Goal: Transaction & Acquisition: Purchase product/service

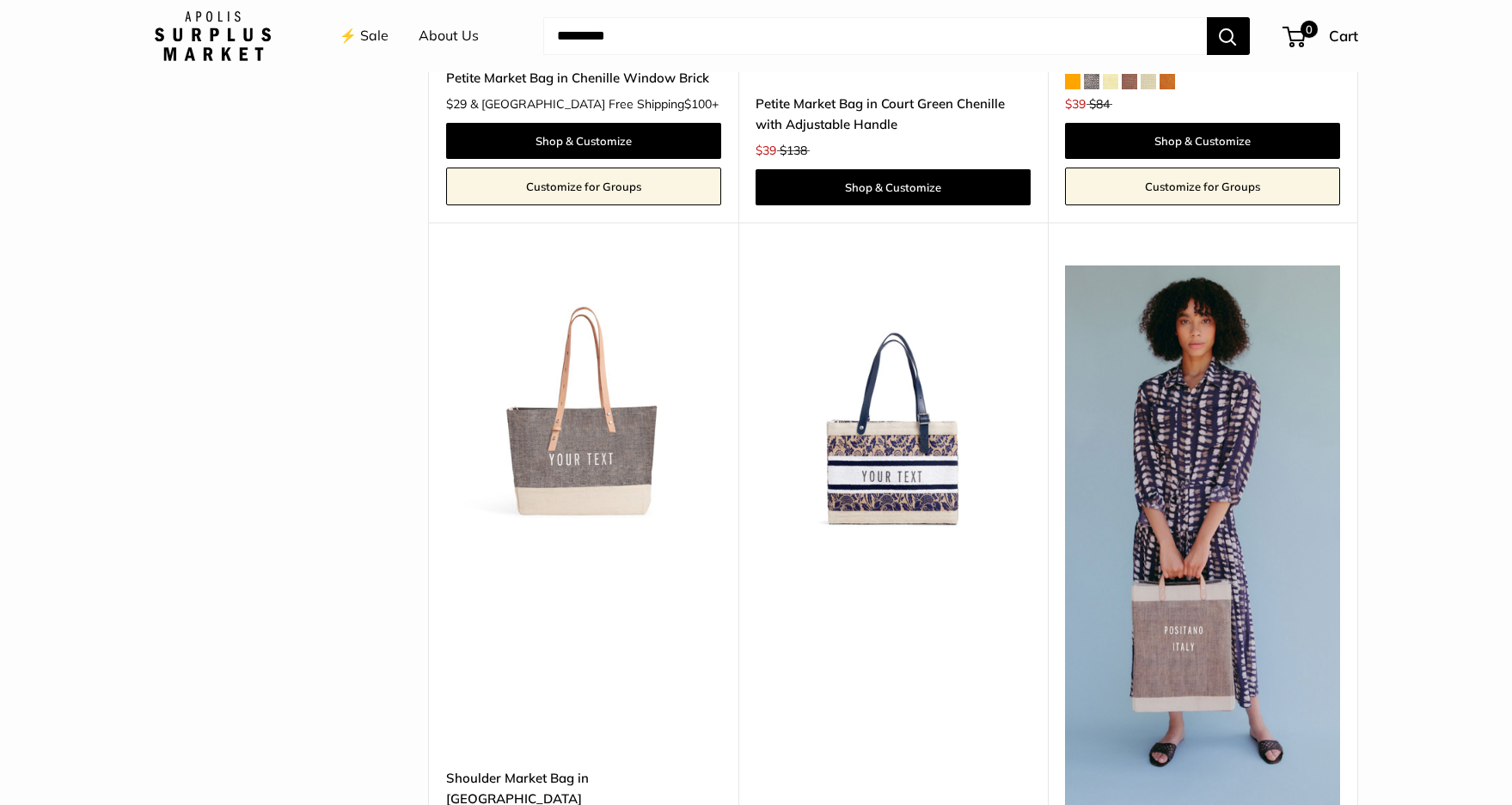
scroll to position [4382, 0]
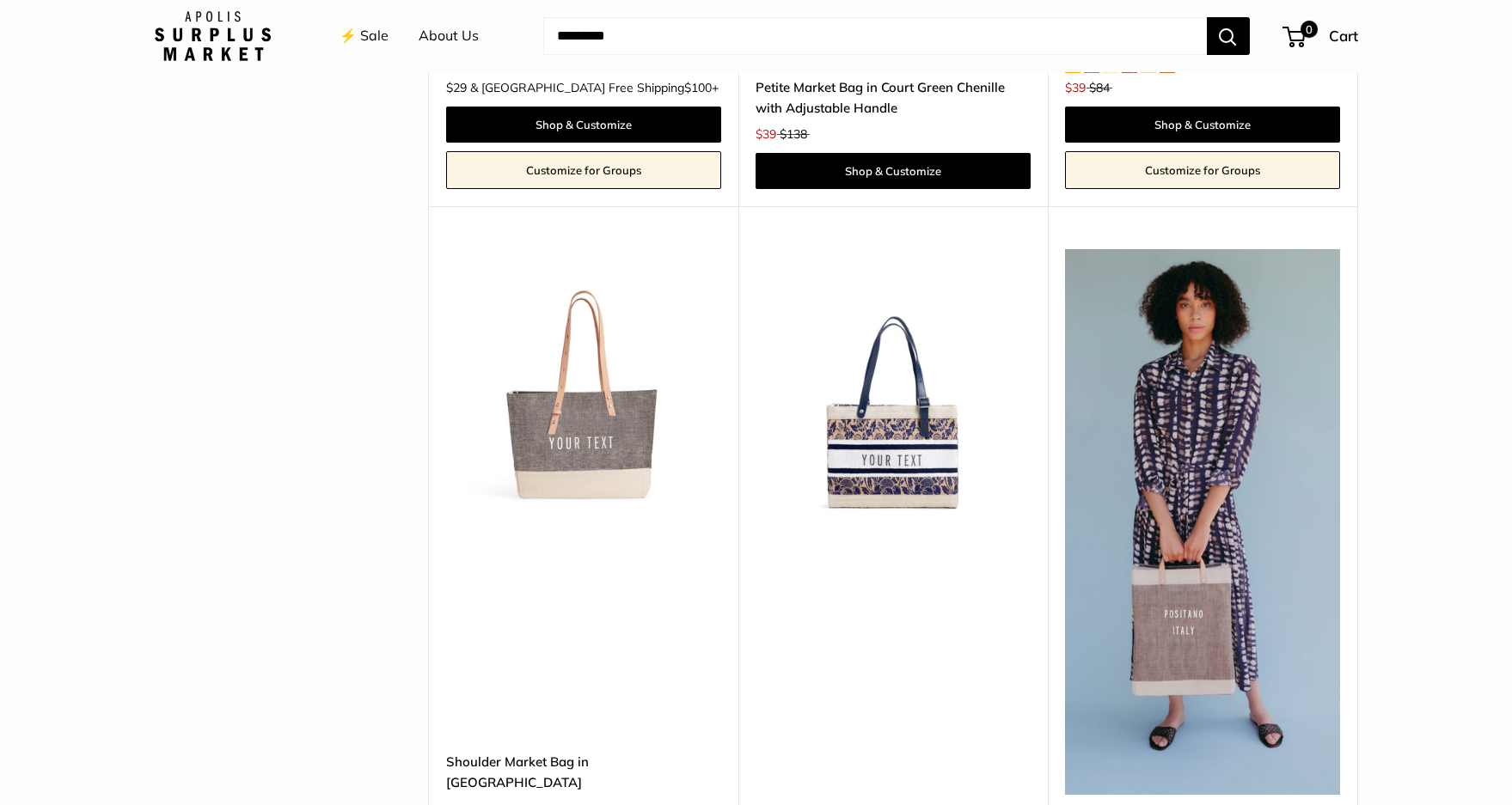
click at [0, 0] on img at bounding box center [0, 0] width 0 height 0
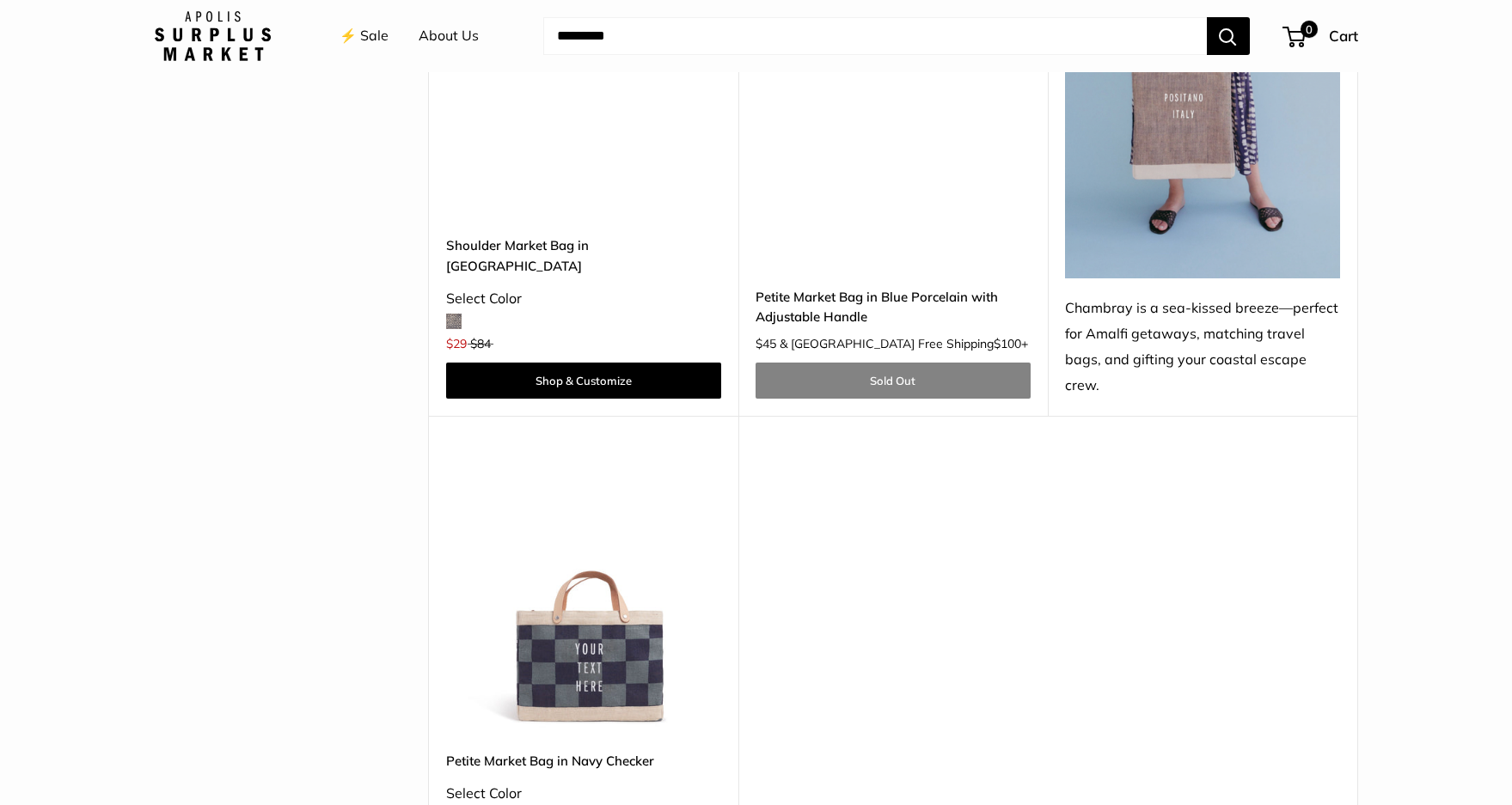
scroll to position [4984, 0]
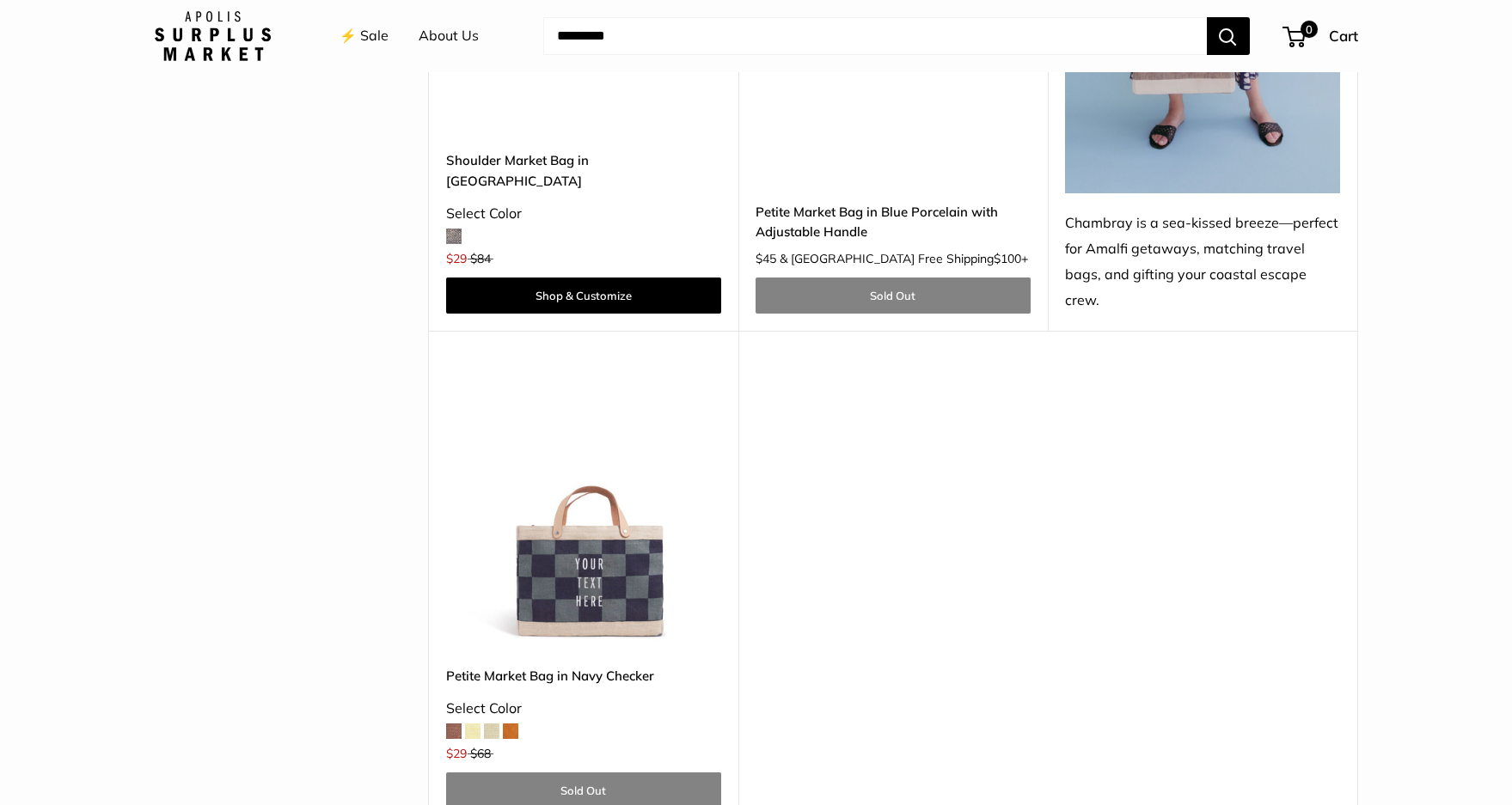
click at [0, 0] on img at bounding box center [0, 0] width 0 height 0
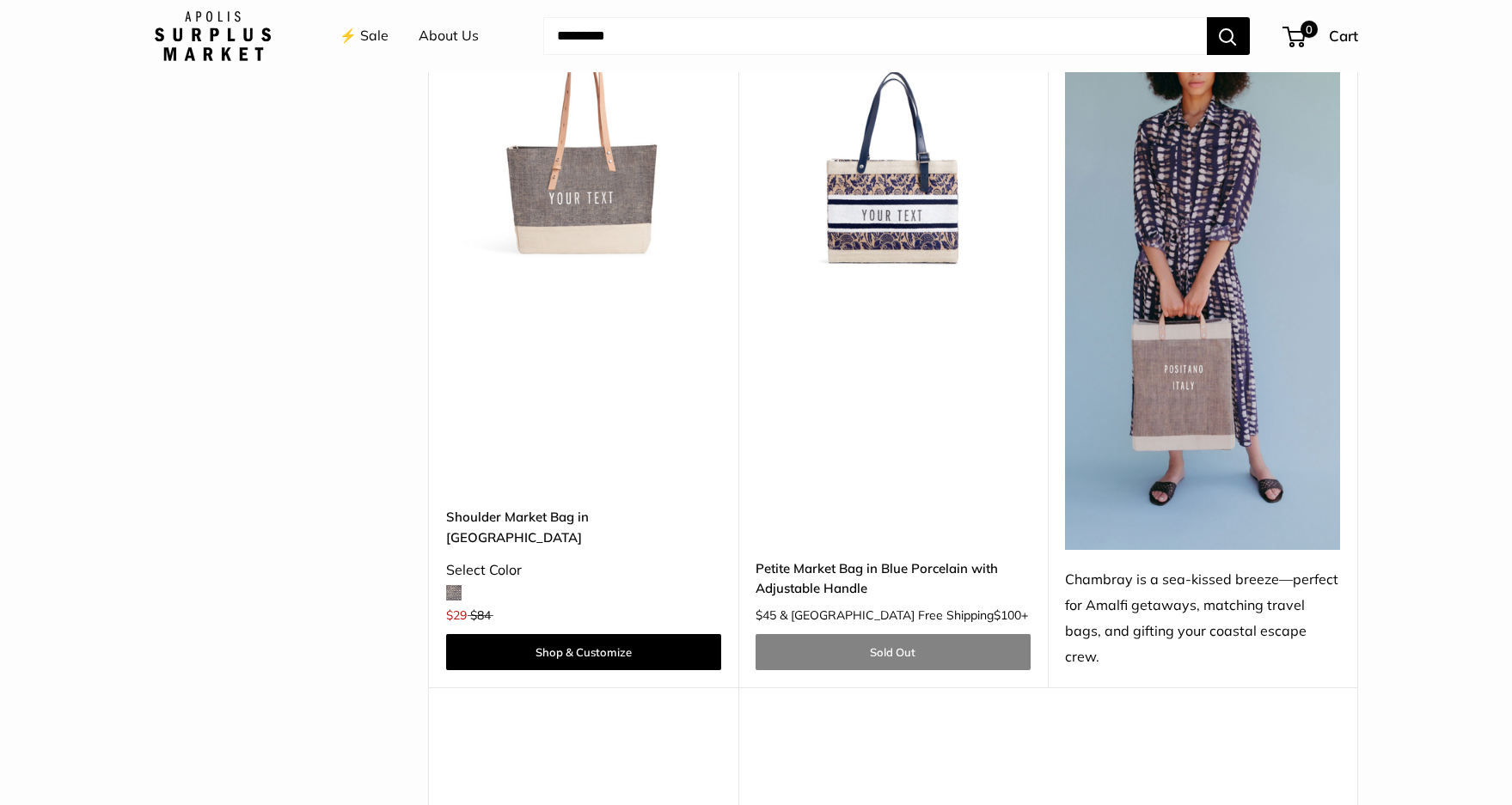
scroll to position [4555, 0]
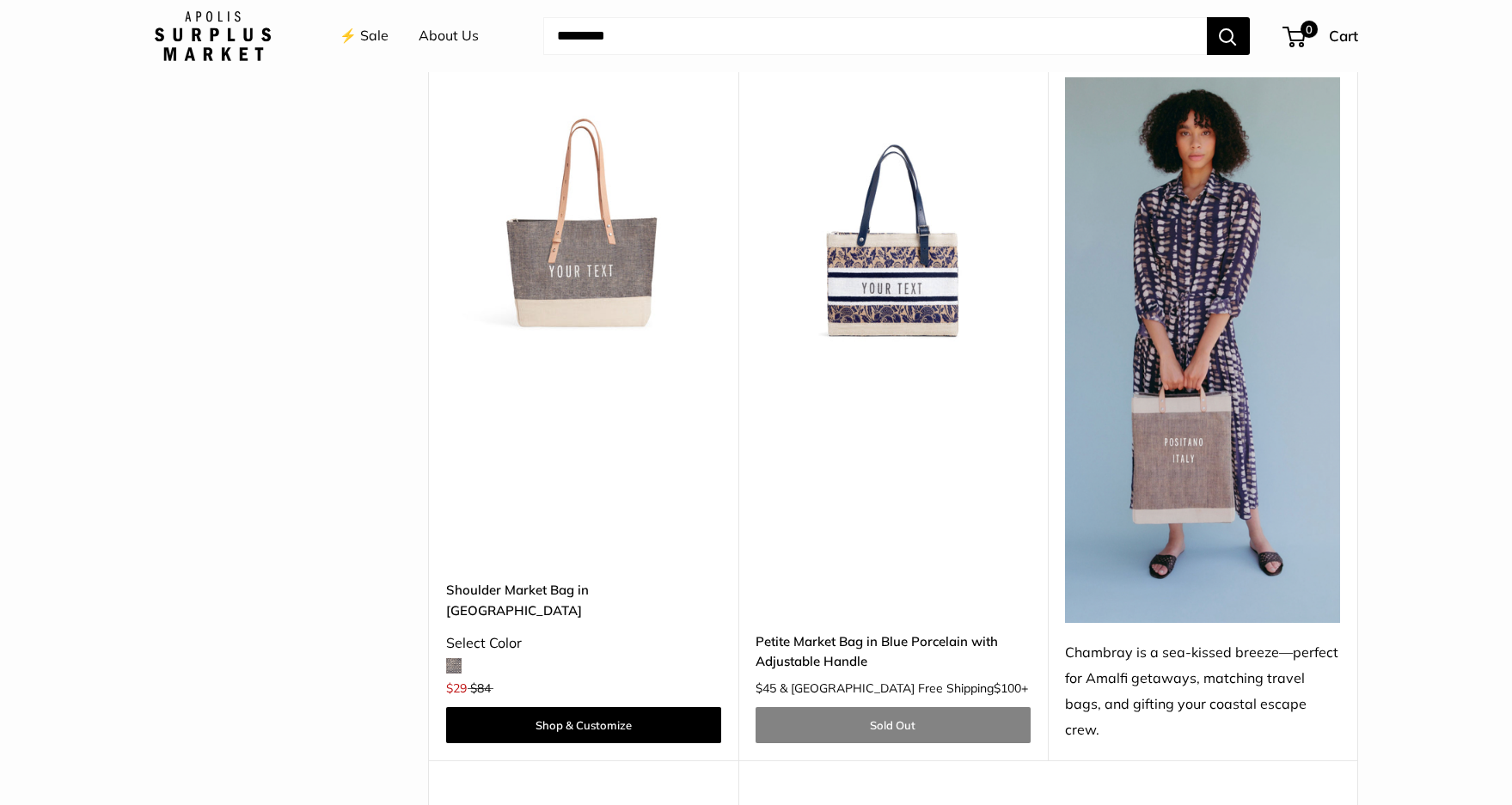
click at [0, 0] on img at bounding box center [0, 0] width 0 height 0
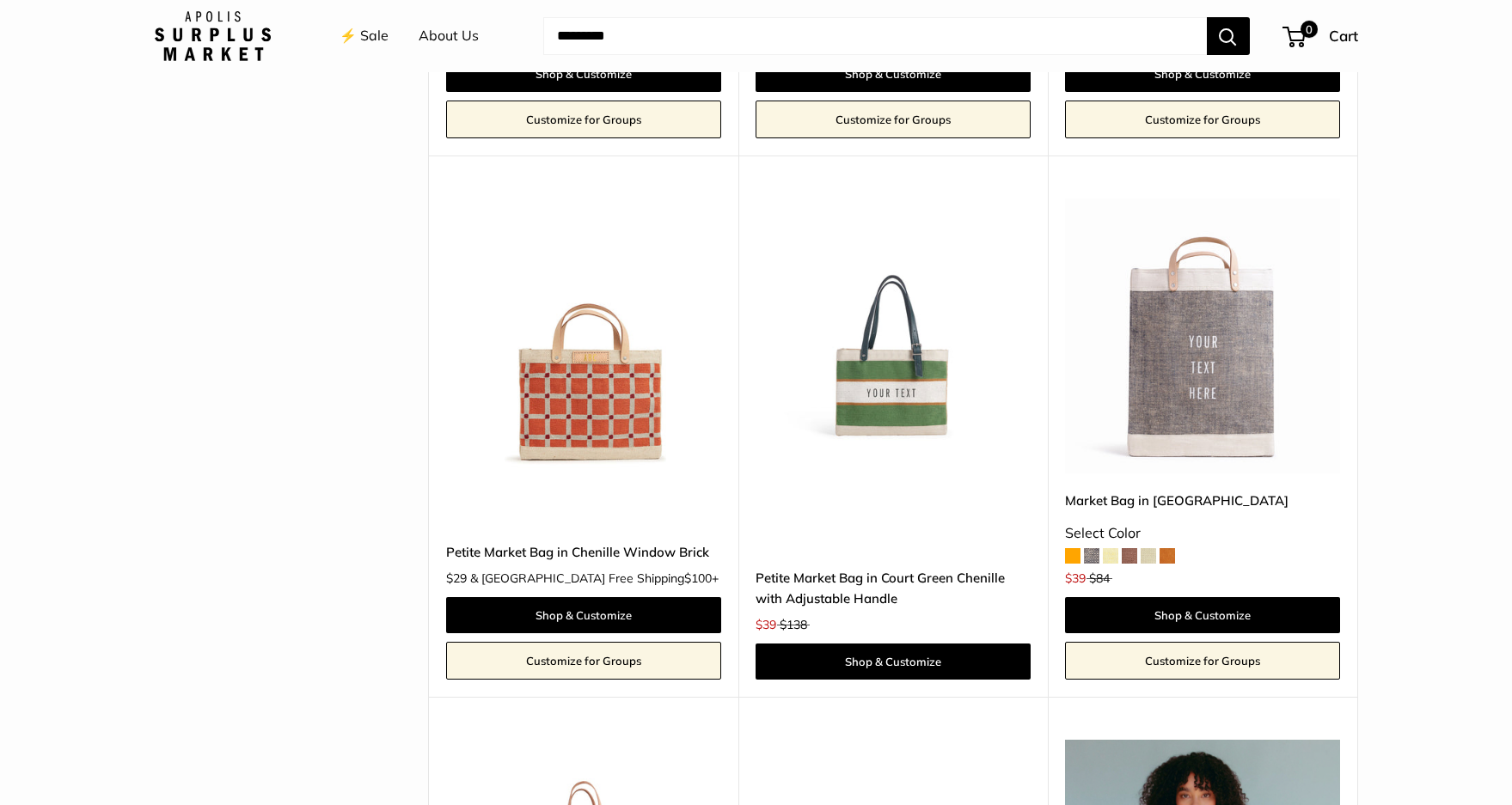
scroll to position [3867, 0]
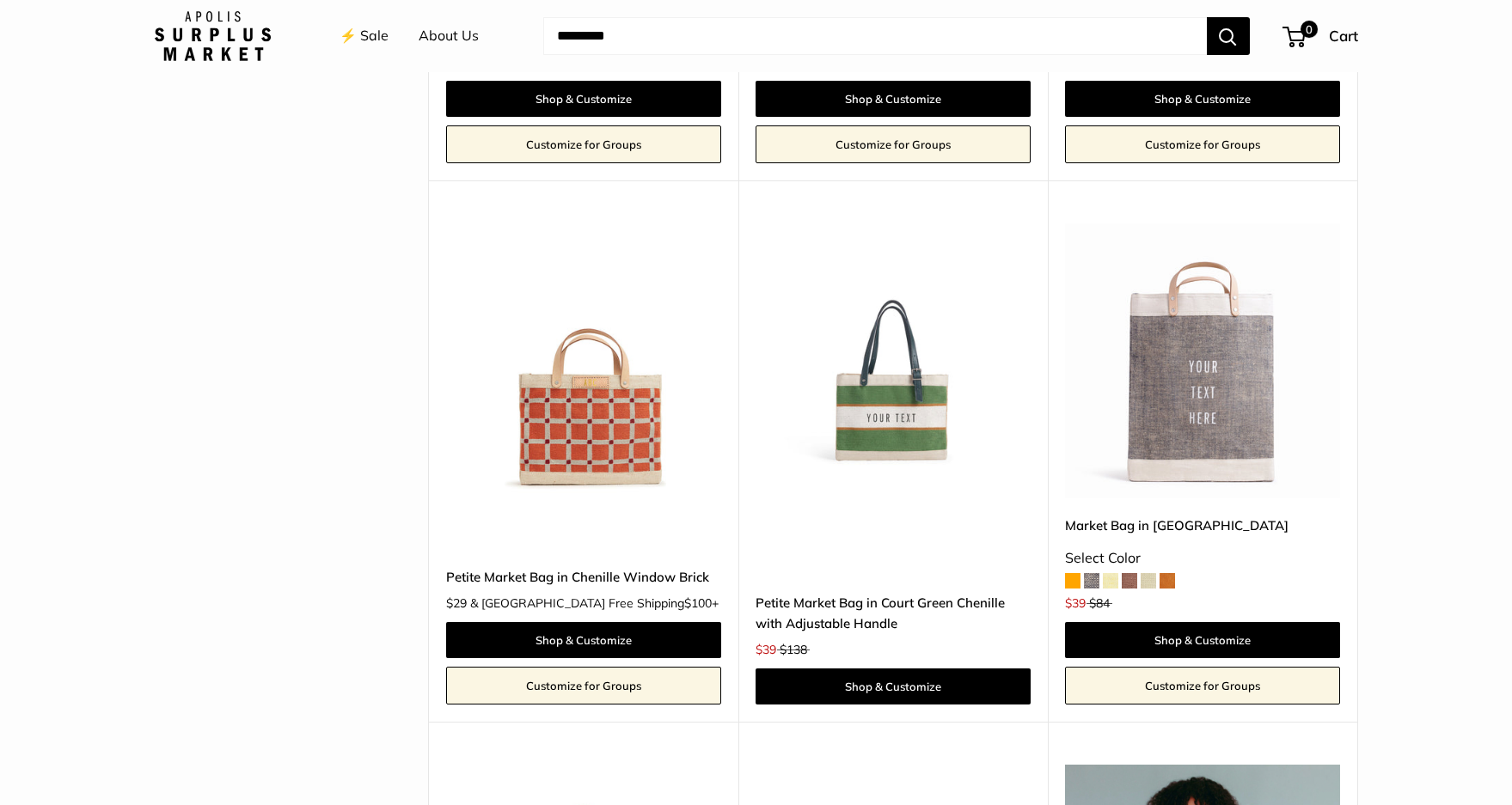
click at [0, 0] on img at bounding box center [0, 0] width 0 height 0
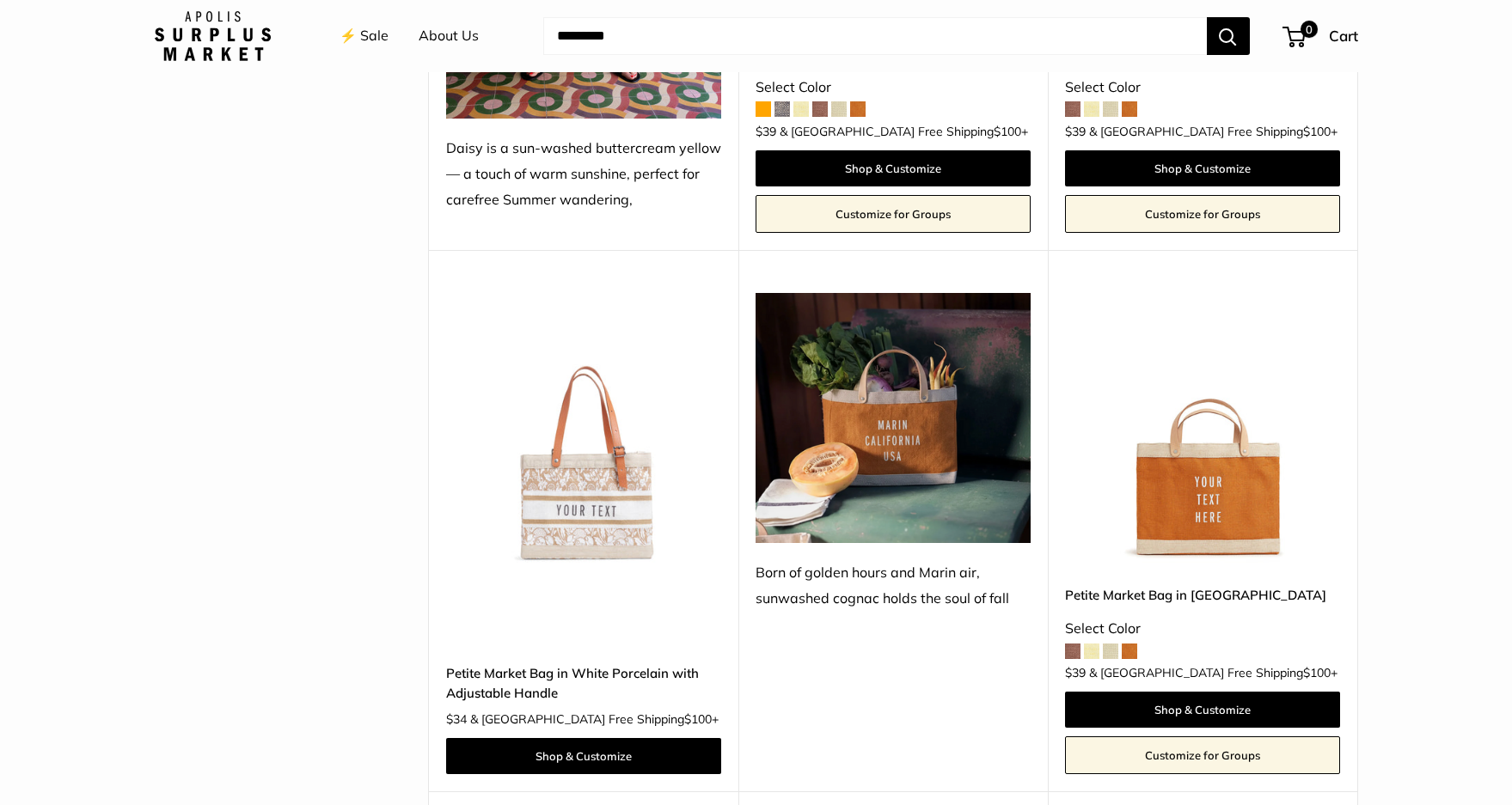
scroll to position [2148, 0]
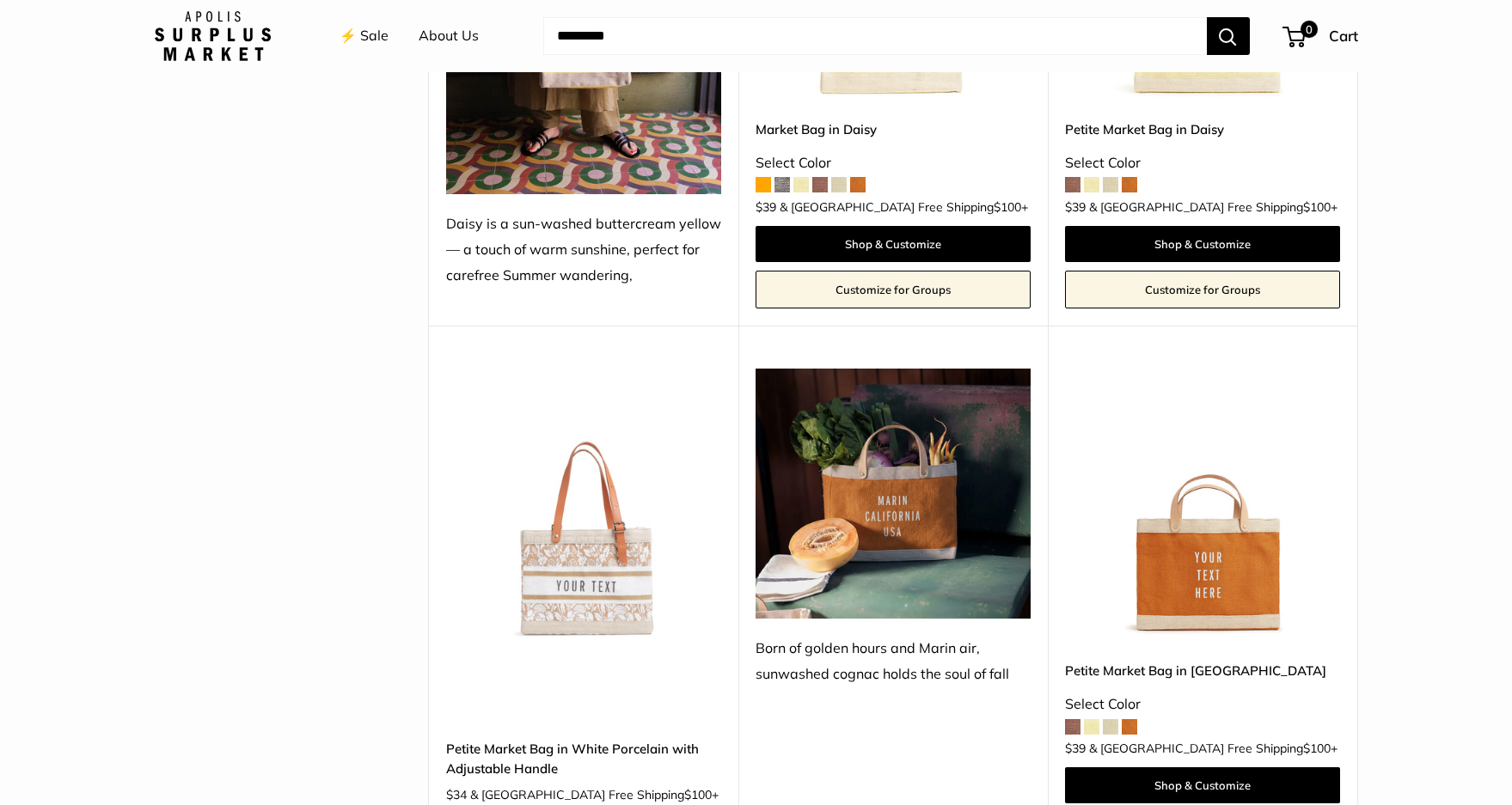
click at [0, 0] on img at bounding box center [0, 0] width 0 height 0
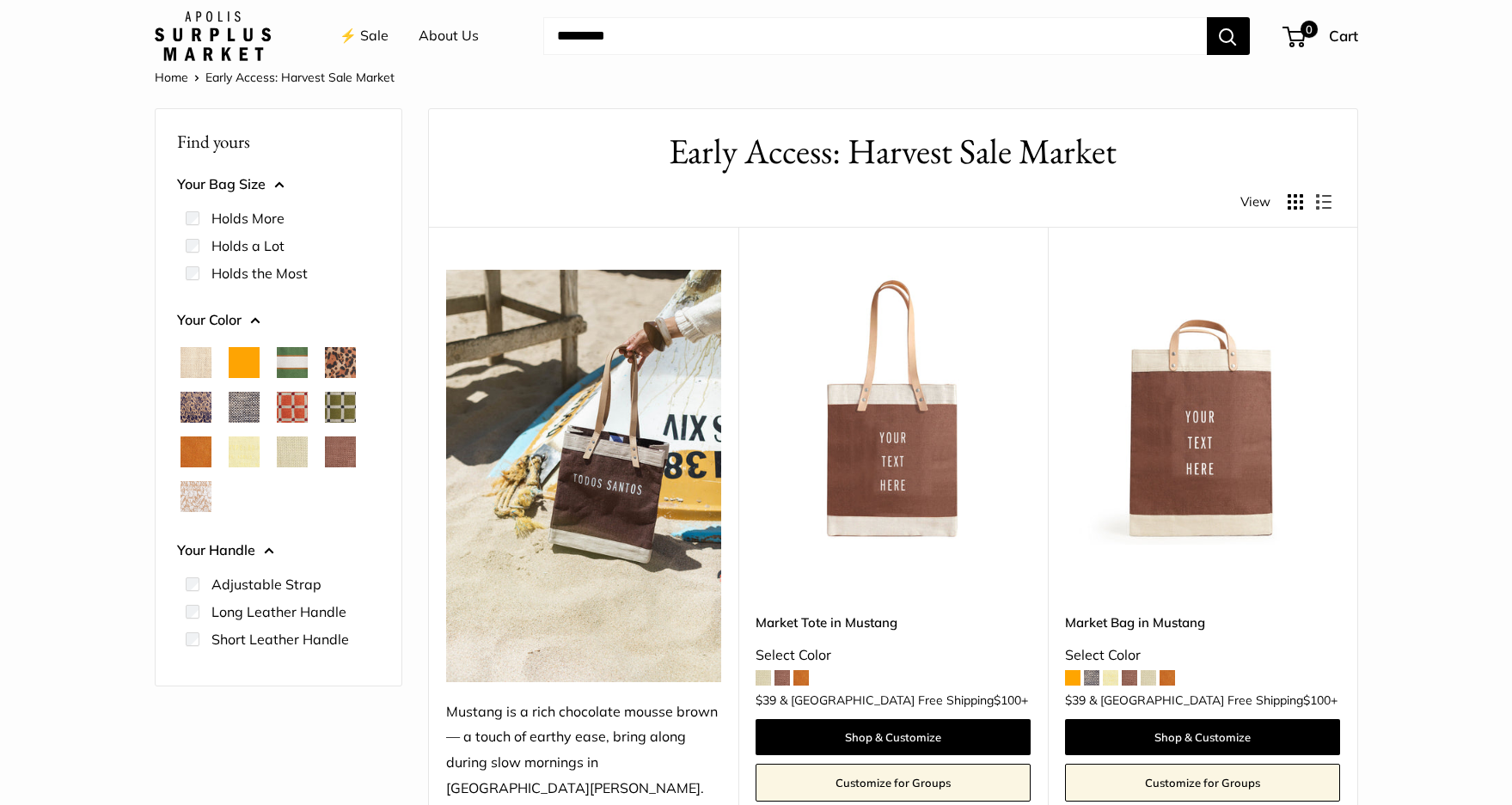
scroll to position [0, 0]
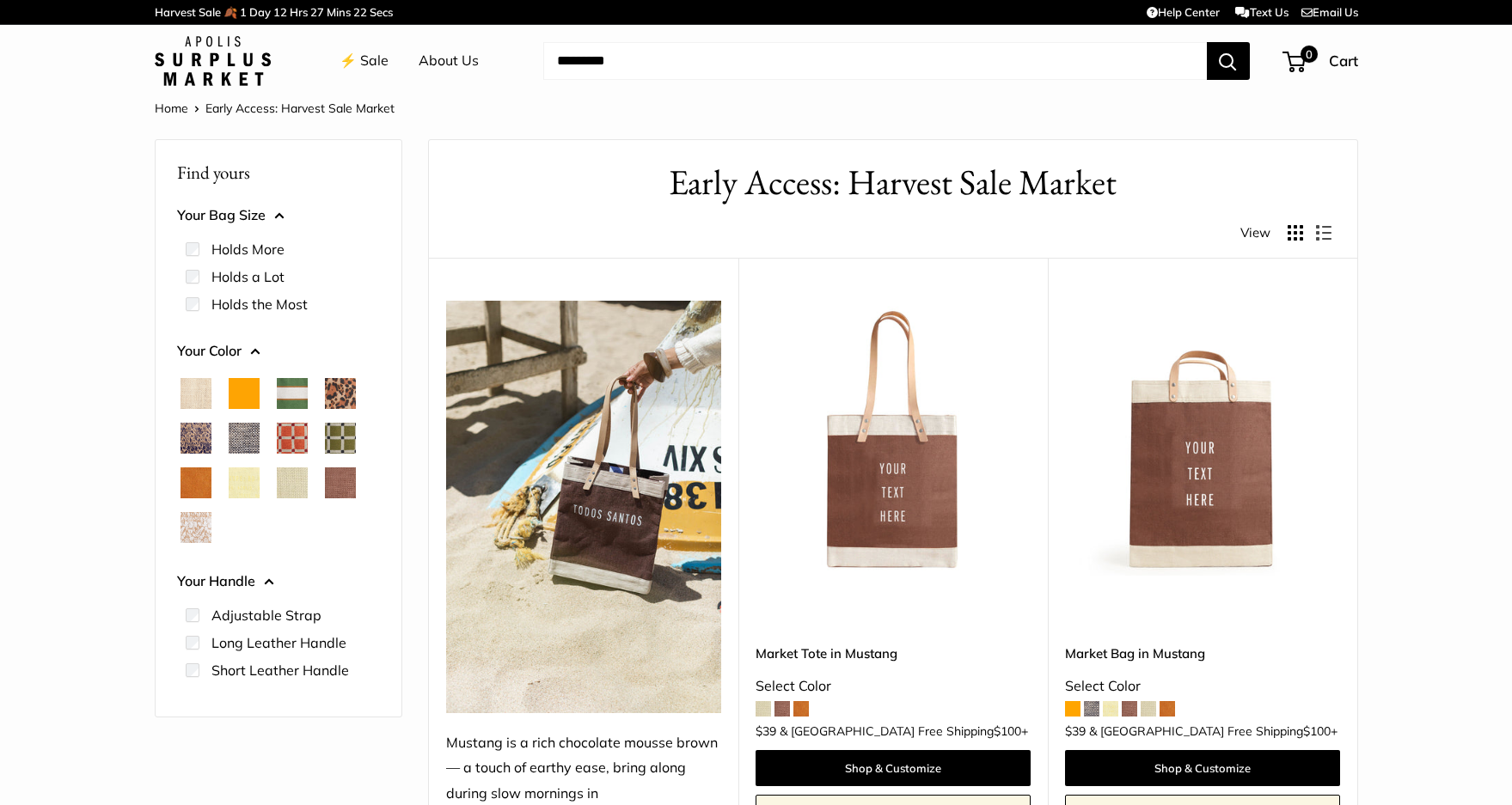
click at [238, 439] on span "Chambray" at bounding box center [244, 438] width 31 height 31
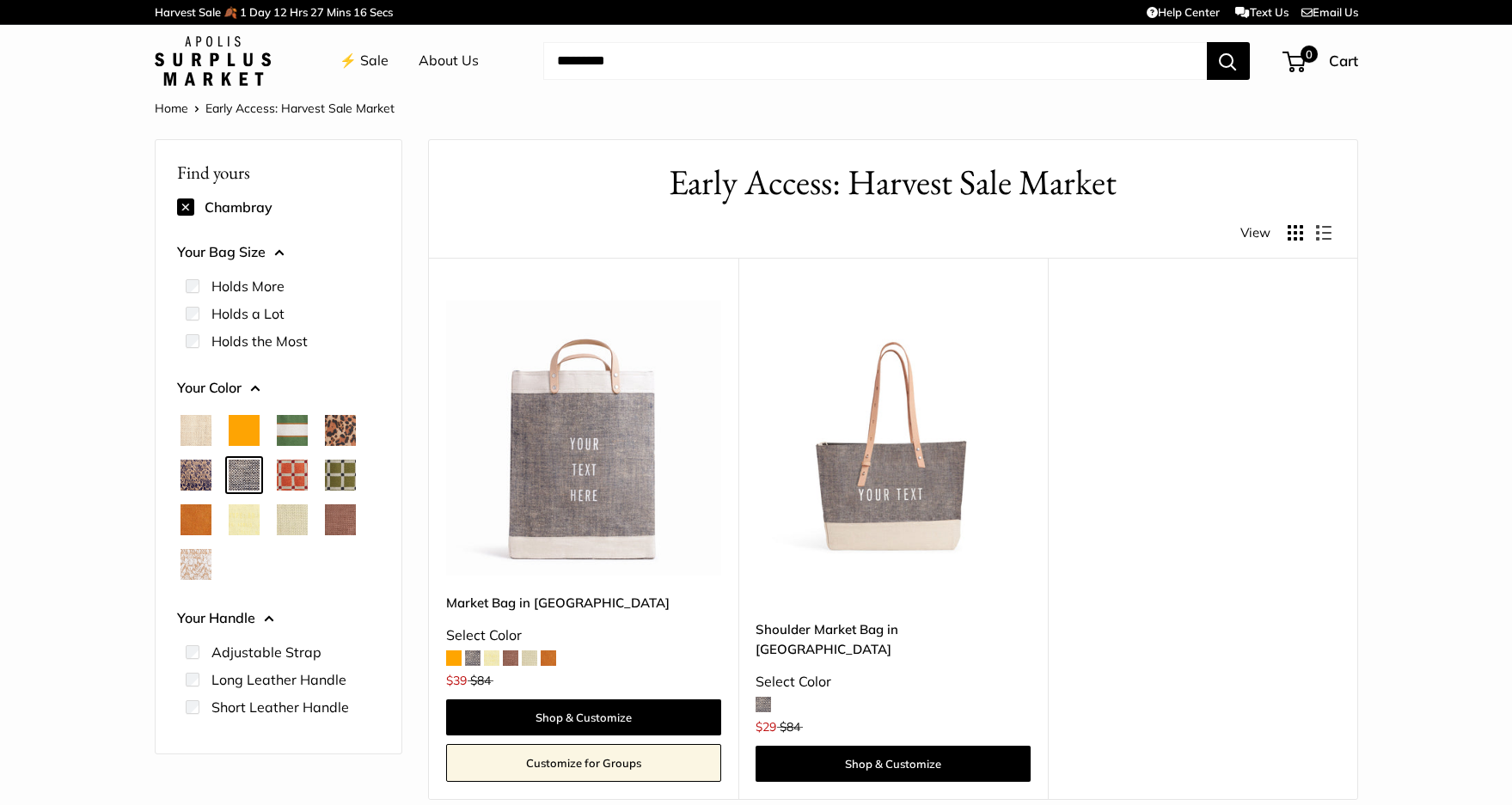
click at [0, 0] on img at bounding box center [0, 0] width 0 height 0
